Goal: Information Seeking & Learning: Understand process/instructions

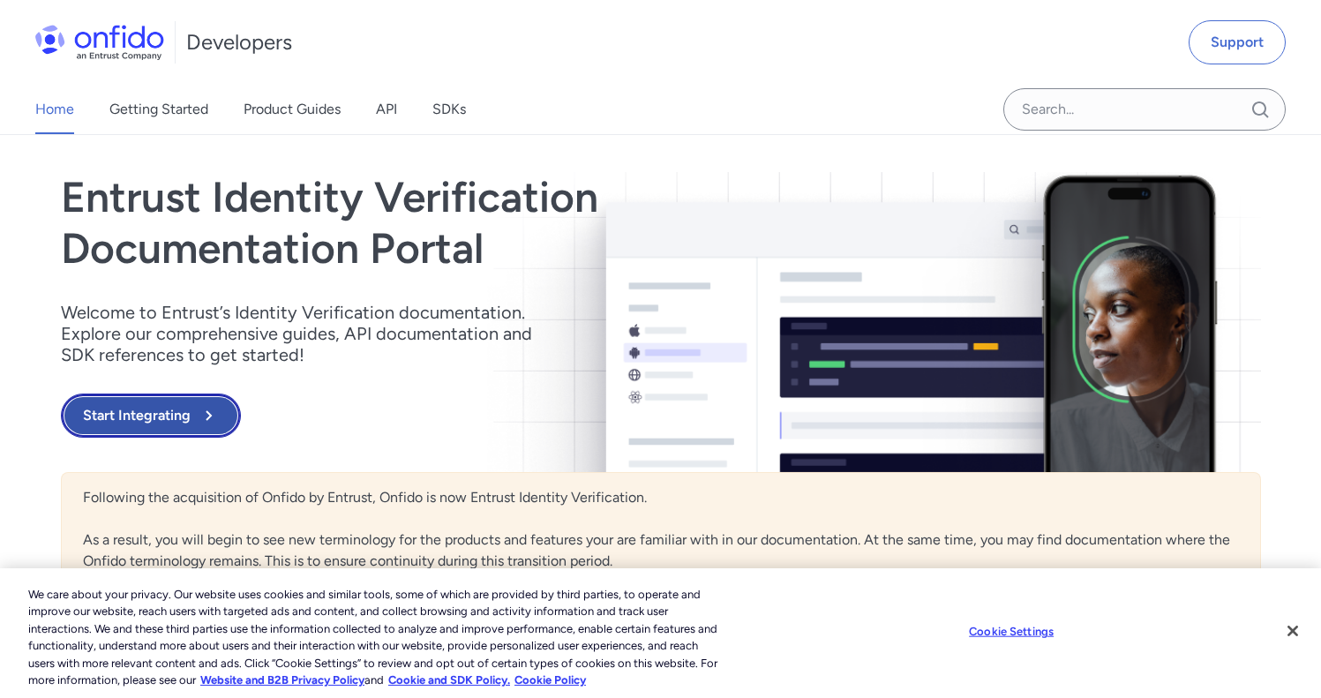
click at [167, 407] on button "Start Integrating" at bounding box center [151, 416] width 180 height 44
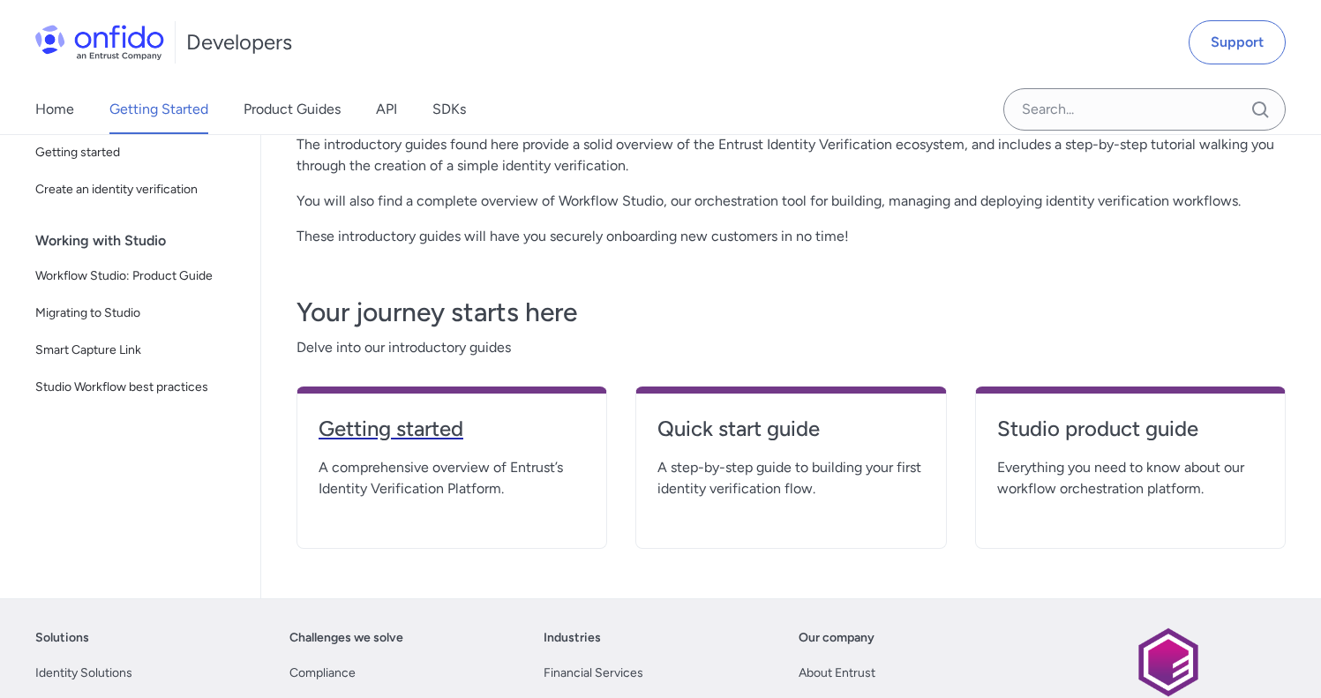
scroll to position [230, 0]
click at [428, 422] on h4 "Getting started" at bounding box center [452, 427] width 267 height 28
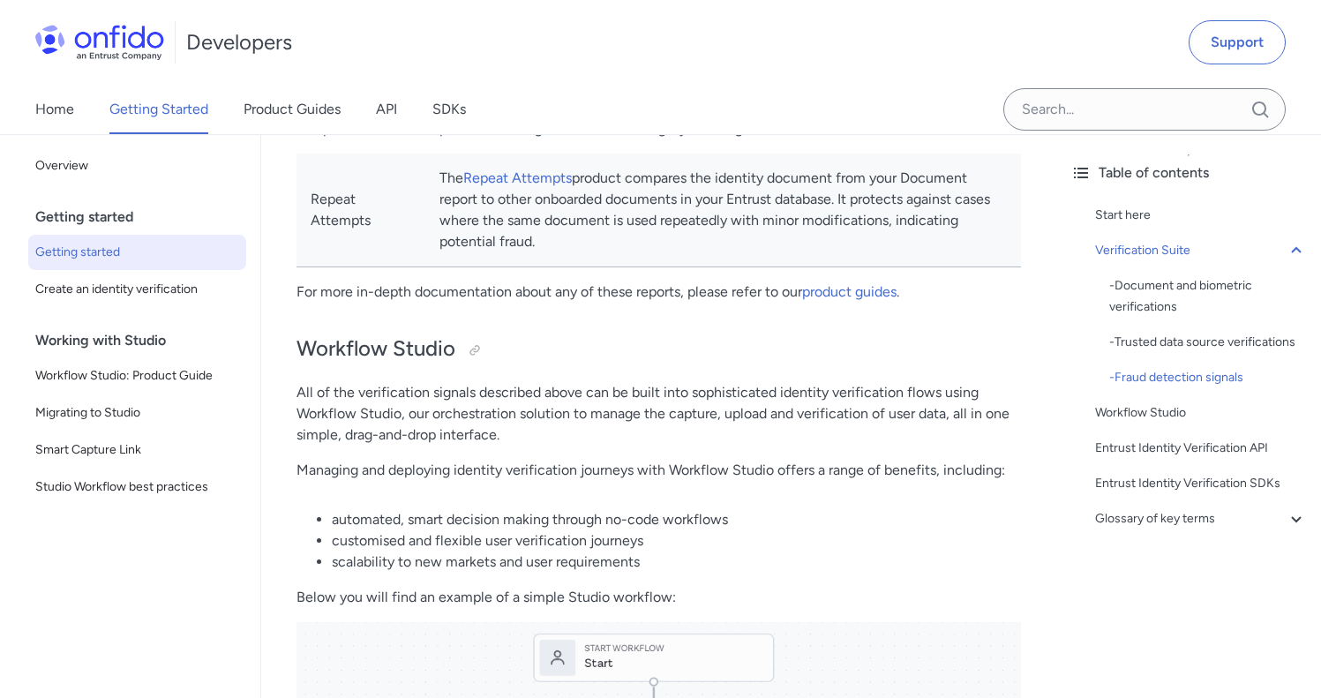
scroll to position [2044, 0]
click at [140, 294] on span "Create an identity verification" at bounding box center [137, 289] width 204 height 21
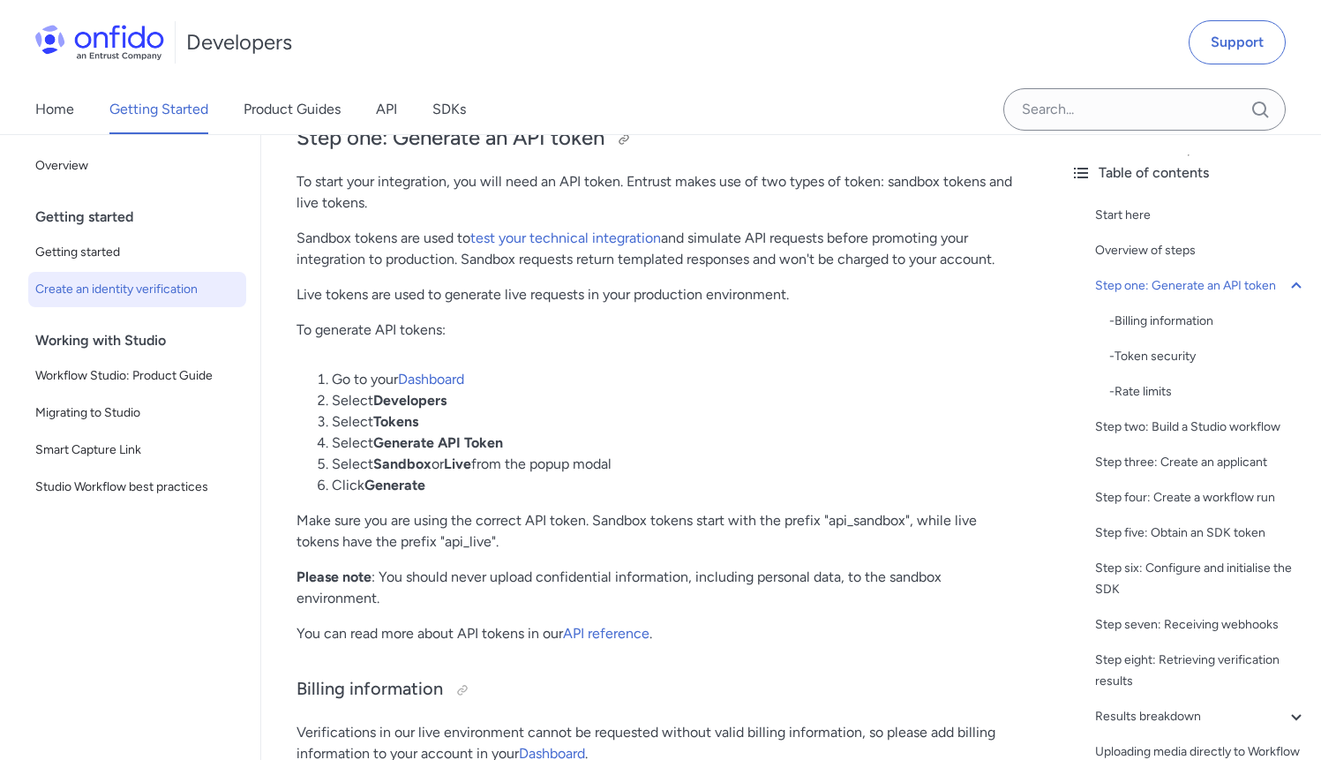
scroll to position [1106, 0]
